Goal: Information Seeking & Learning: Learn about a topic

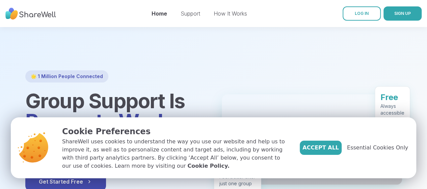
click at [393, 48] on div at bounding box center [213, 131] width 427 height 208
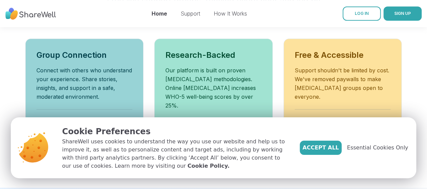
scroll to position [258, 0]
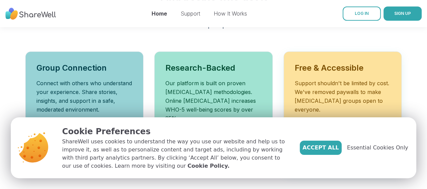
click at [343, 79] on p "Support shouldn't be limited by cost. We've removed paywalls to make [MEDICAL_D…" at bounding box center [343, 96] width 96 height 35
click at [335, 152] on button "Accept All" at bounding box center [321, 147] width 42 height 14
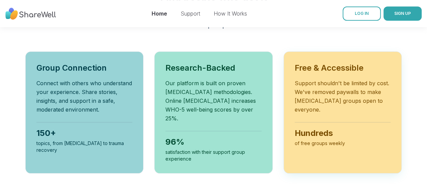
click at [340, 91] on p "Support shouldn't be limited by cost. We've removed paywalls to make [MEDICAL_D…" at bounding box center [343, 96] width 96 height 35
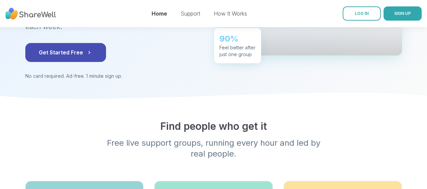
scroll to position [117, 0]
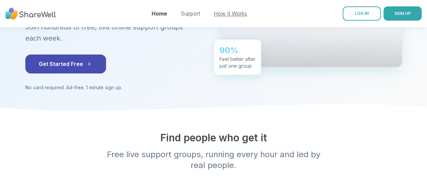
click at [225, 13] on link "How It Works" at bounding box center [230, 13] width 33 height 7
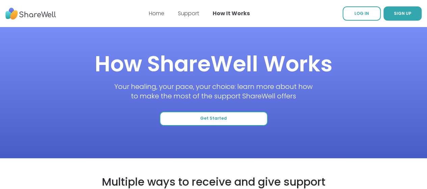
click at [229, 121] on button "Get Started" at bounding box center [214, 118] width 108 height 14
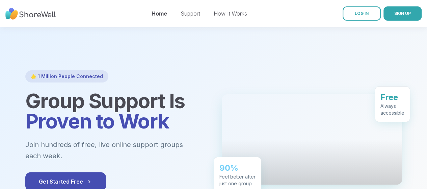
click at [173, 54] on div at bounding box center [213, 131] width 427 height 208
